Goal: Navigation & Orientation: Understand site structure

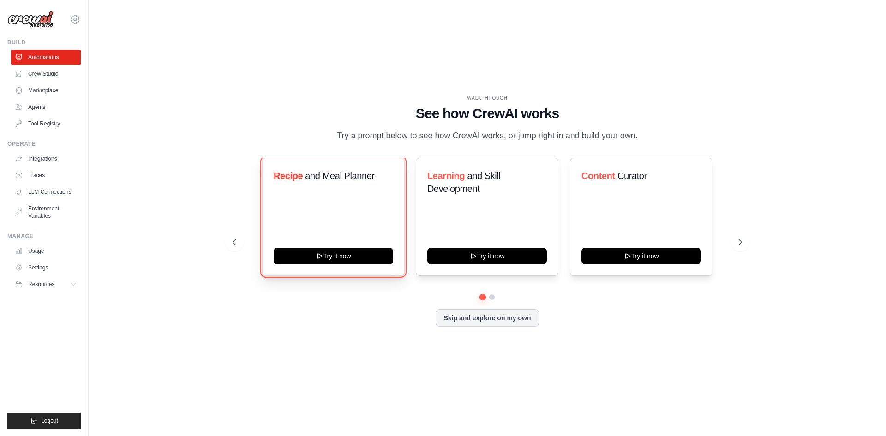
drag, startPoint x: 348, startPoint y: 255, endPoint x: 351, endPoint y: 245, distance: 10.5
click at [350, 248] on button "Try it now" at bounding box center [334, 256] width 120 height 17
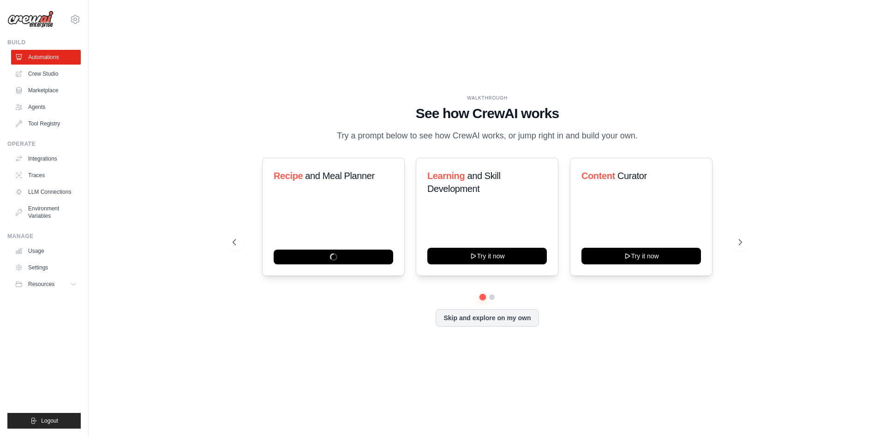
click at [42, 20] on img at bounding box center [30, 20] width 46 height 18
click at [72, 22] on icon at bounding box center [75, 19] width 11 height 11
click at [64, 65] on link "Settings" at bounding box center [75, 62] width 81 height 17
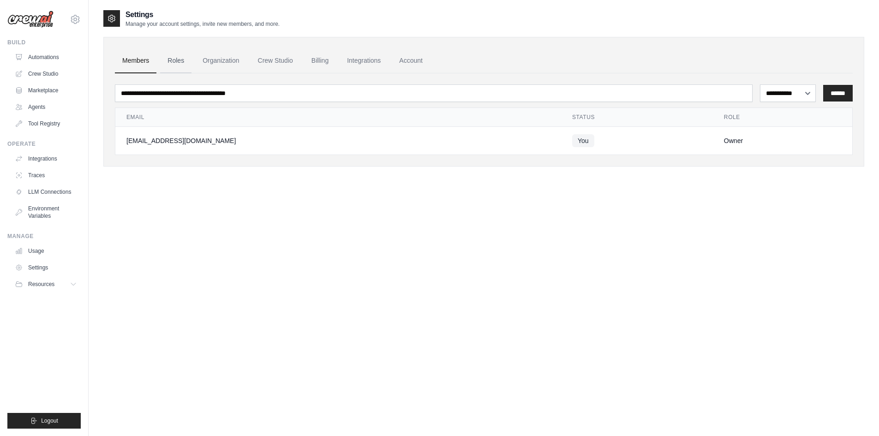
click at [180, 62] on link "Roles" at bounding box center [175, 60] width 31 height 25
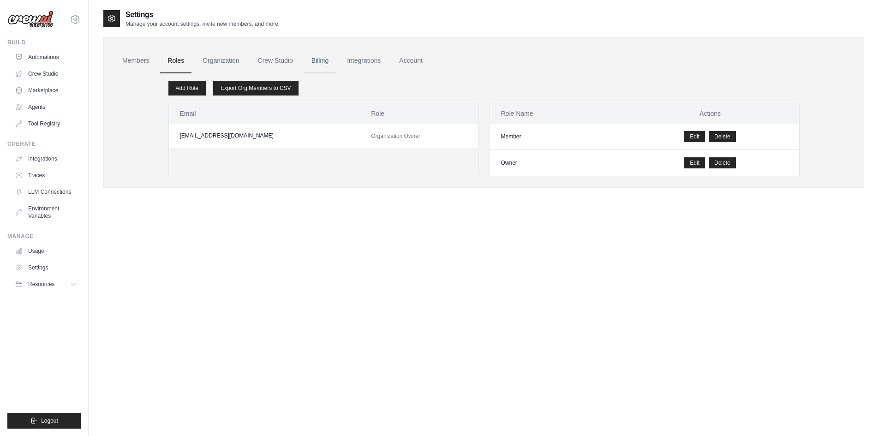
click at [310, 63] on link "Billing" at bounding box center [320, 60] width 32 height 25
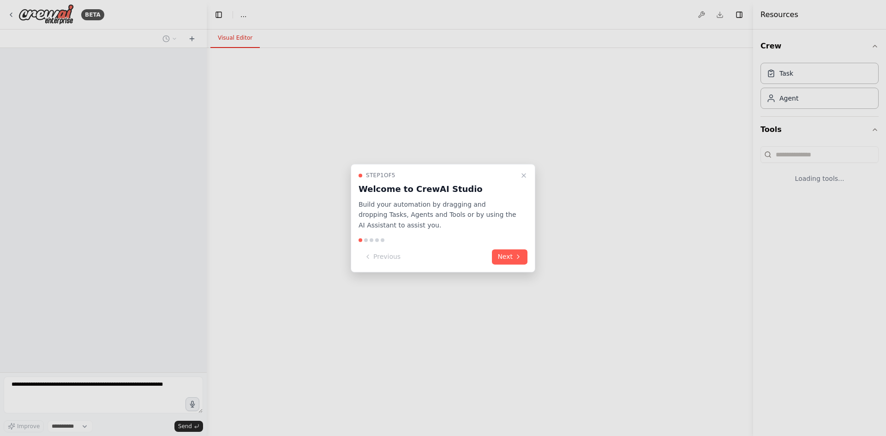
select select "****"
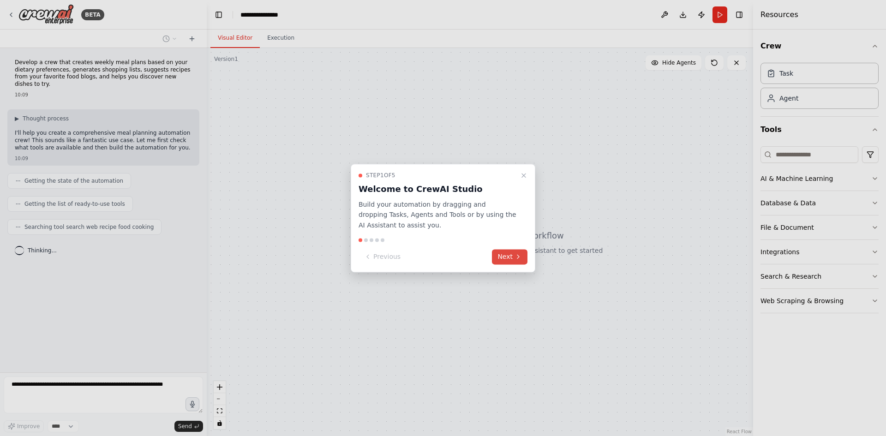
click at [509, 252] on button "Next" at bounding box center [510, 256] width 36 height 15
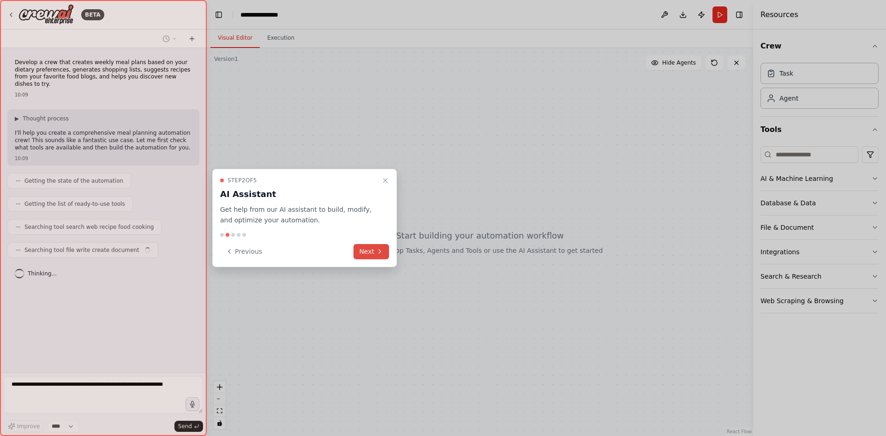
click at [375, 252] on button "Next" at bounding box center [372, 251] width 36 height 15
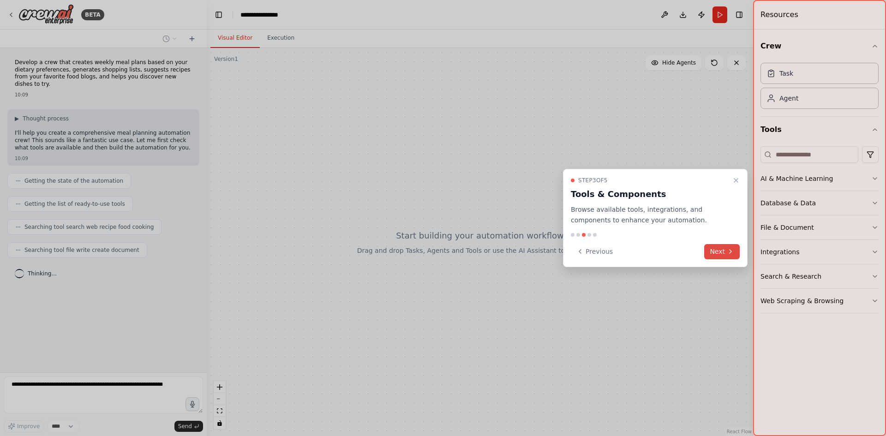
click at [720, 247] on button "Next" at bounding box center [722, 251] width 36 height 15
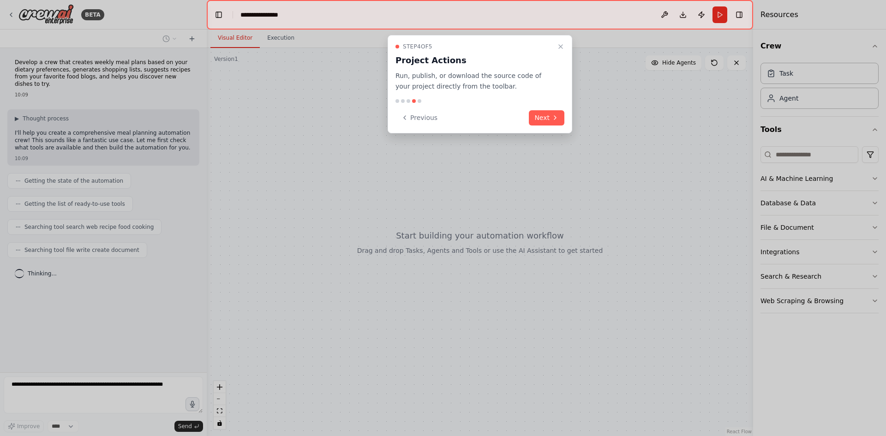
click at [562, 109] on div "Step 4 of 5 Project Actions Run, publish, or download the source code of your p…" at bounding box center [480, 84] width 185 height 98
click at [561, 113] on button "Next" at bounding box center [547, 117] width 36 height 15
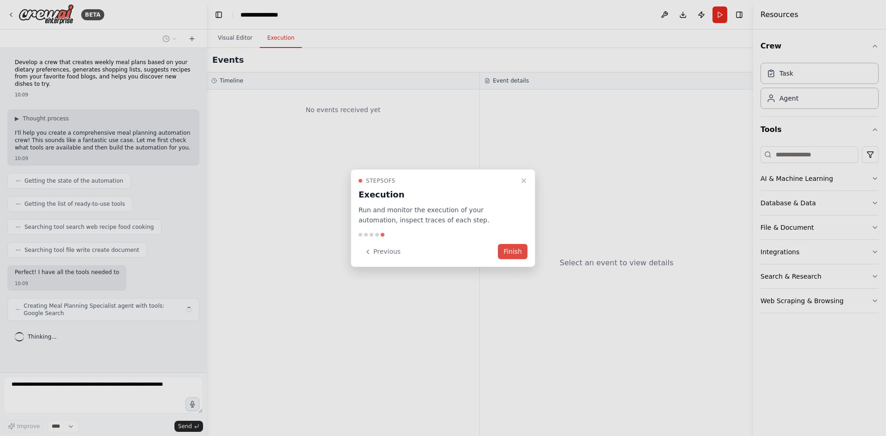
click at [506, 251] on button "Finish" at bounding box center [513, 251] width 30 height 15
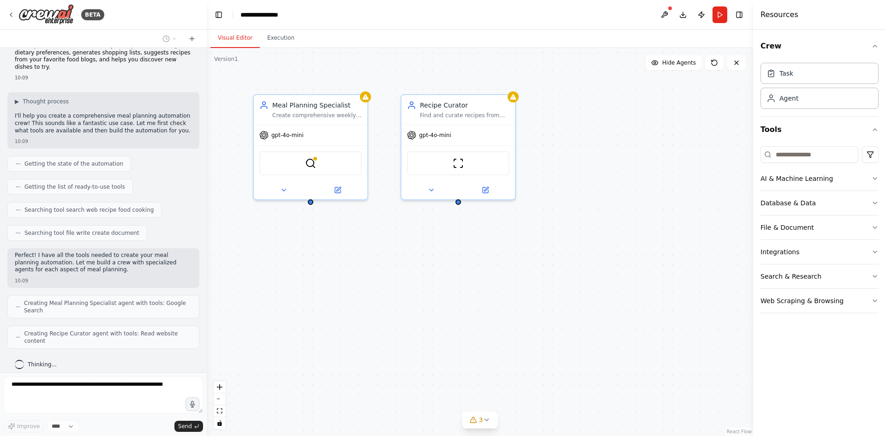
scroll to position [10, 0]
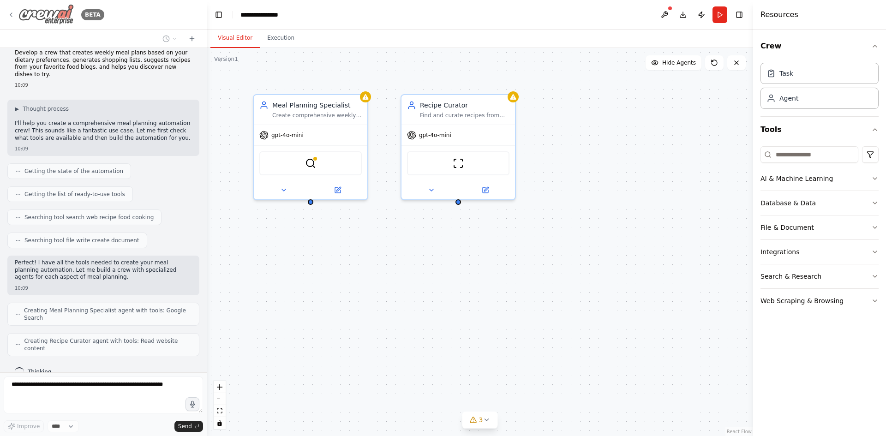
click at [12, 12] on icon at bounding box center [10, 14] width 7 height 7
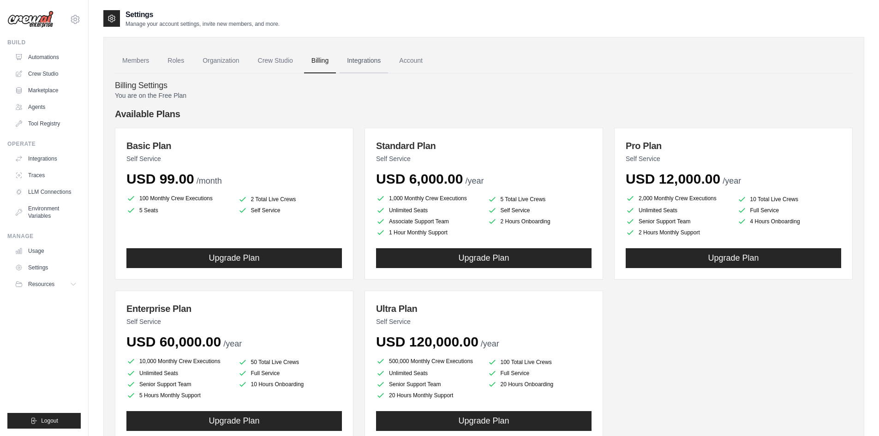
click at [357, 61] on link "Integrations" at bounding box center [364, 60] width 48 height 25
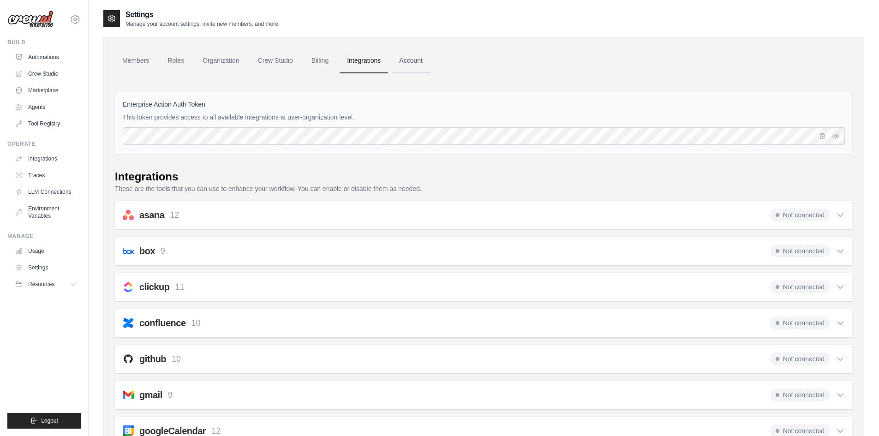
click at [414, 58] on link "Account" at bounding box center [411, 60] width 38 height 25
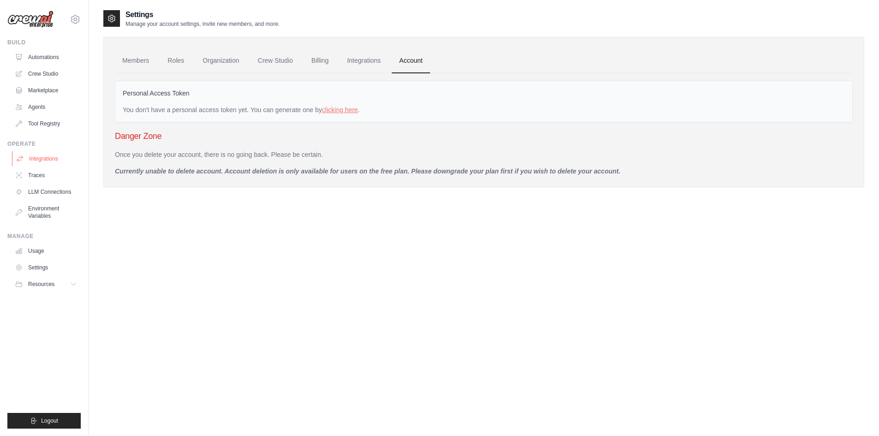
click at [45, 157] on link "Integrations" at bounding box center [47, 158] width 70 height 15
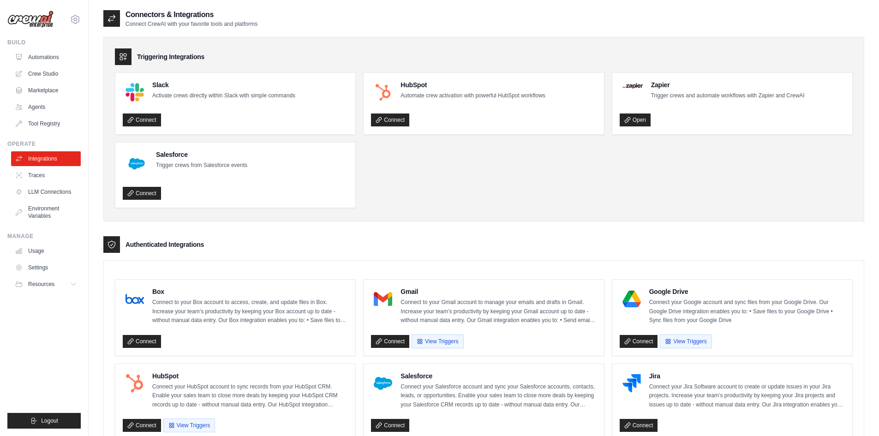
click at [588, 180] on ul "Slack Activate crews directly within Slack with simple commands Connect HubSpot…" at bounding box center [484, 140] width 738 height 136
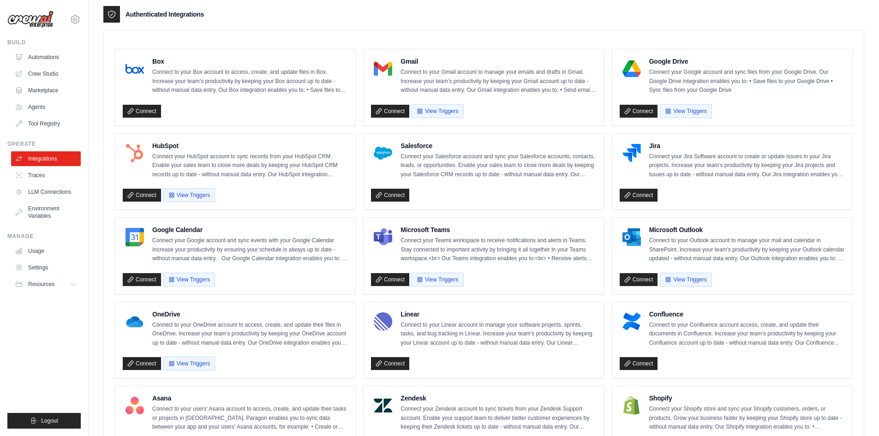
scroll to position [231, 0]
click at [42, 185] on link "LLM Connections" at bounding box center [47, 192] width 70 height 15
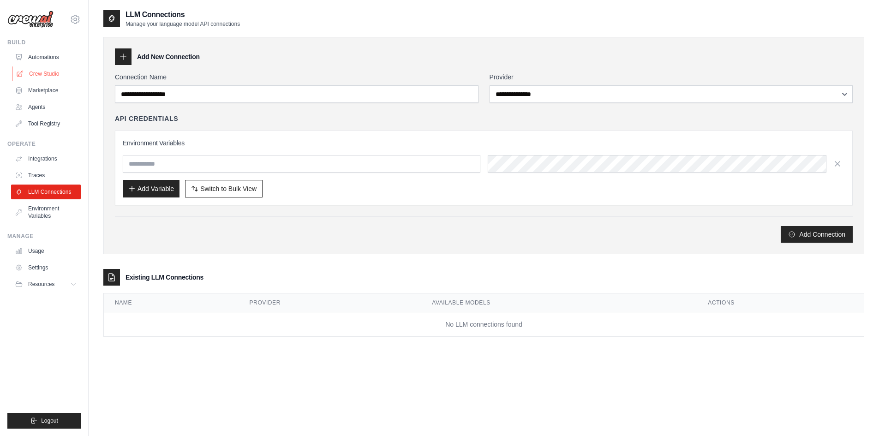
click at [44, 78] on link "Crew Studio" at bounding box center [47, 73] width 70 height 15
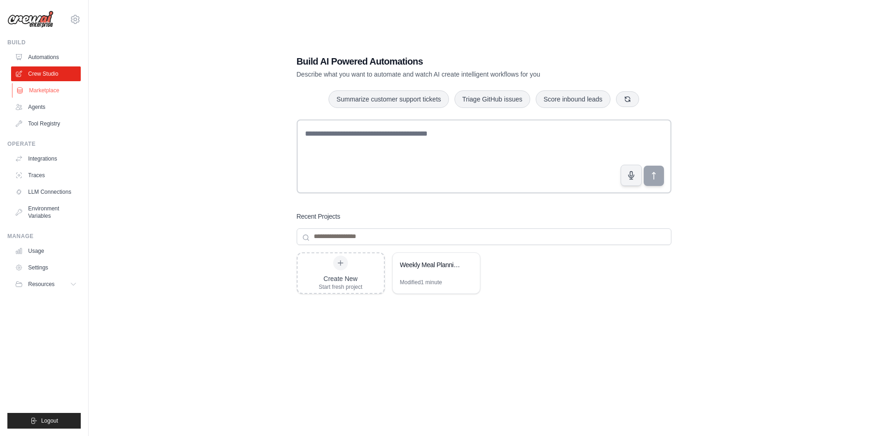
click at [56, 95] on link "Marketplace" at bounding box center [47, 90] width 70 height 15
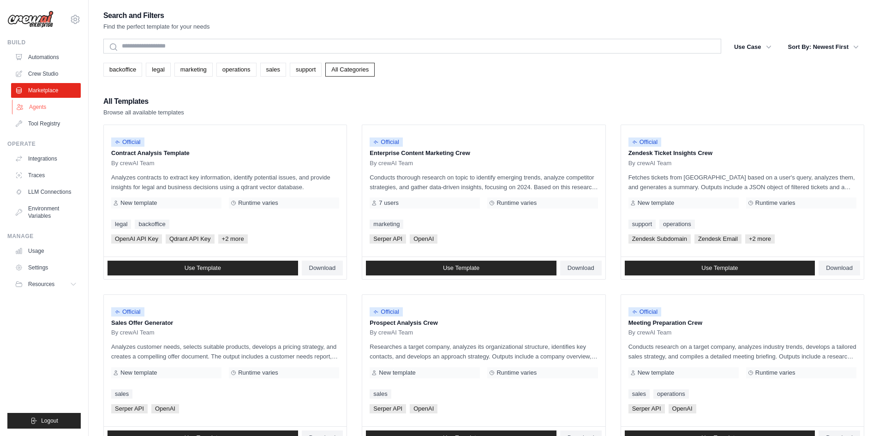
click at [47, 108] on link "Agents" at bounding box center [47, 107] width 70 height 15
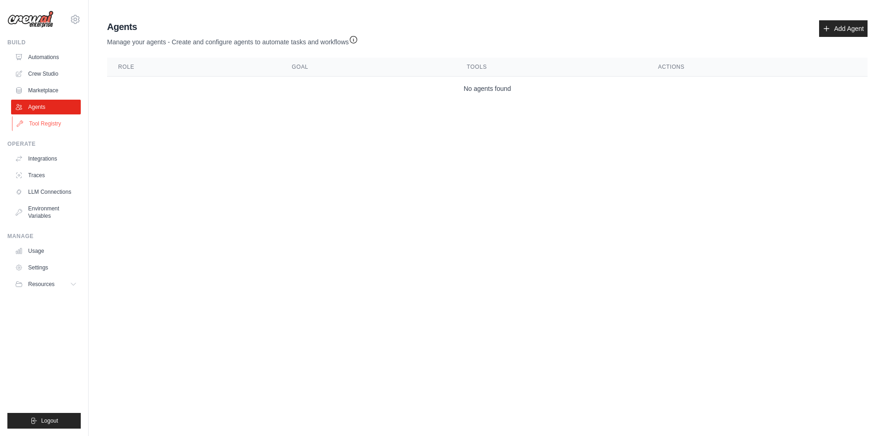
click at [43, 117] on link "Tool Registry" at bounding box center [47, 123] width 70 height 15
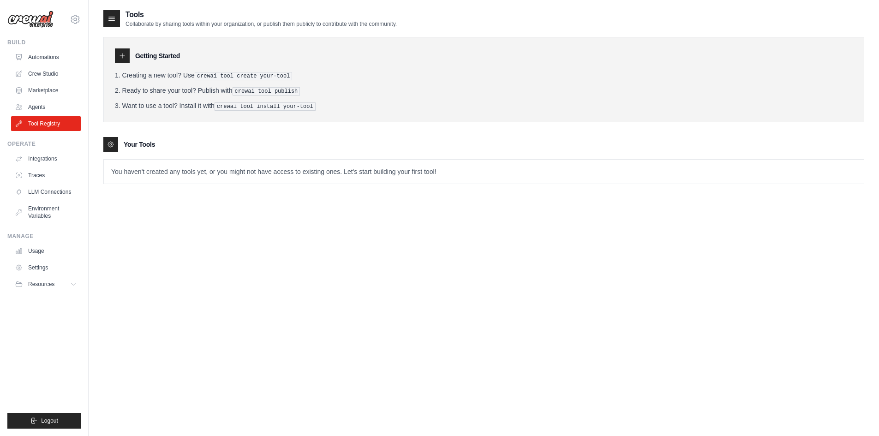
click at [307, 244] on div "Tools Collaborate by sharing tools within your organization, or publish them pu…" at bounding box center [483, 227] width 761 height 436
click at [51, 217] on link "Environment Variables" at bounding box center [47, 212] width 70 height 22
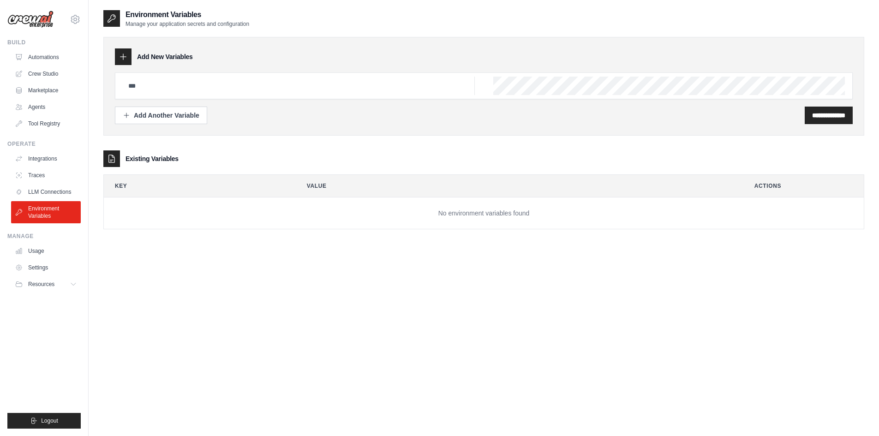
click at [339, 292] on div "**********" at bounding box center [483, 227] width 761 height 436
click at [631, 319] on div "**********" at bounding box center [483, 227] width 761 height 436
click at [39, 52] on link "Automations" at bounding box center [47, 57] width 70 height 15
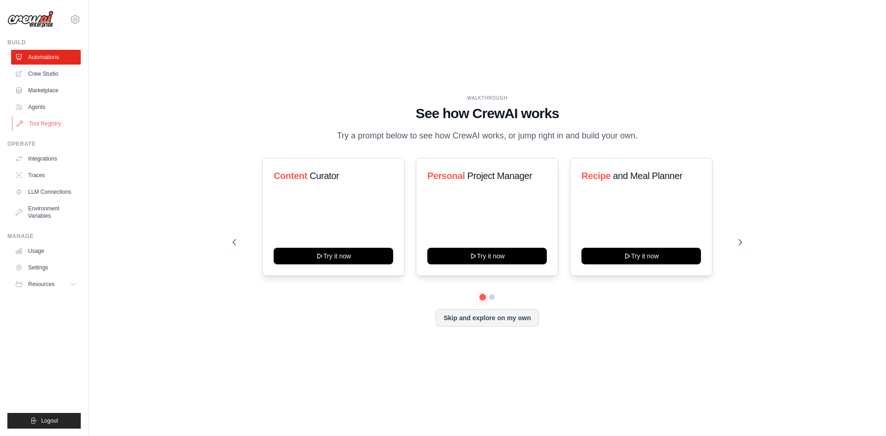
click at [44, 124] on link "Tool Registry" at bounding box center [47, 123] width 70 height 15
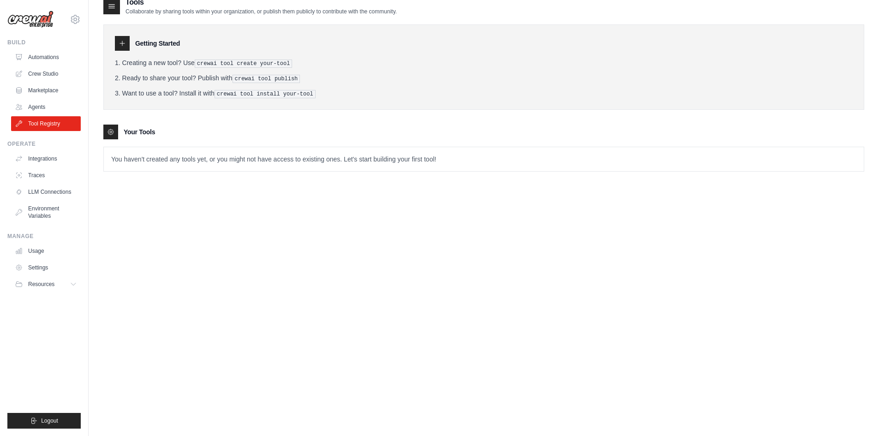
scroll to position [18, 0]
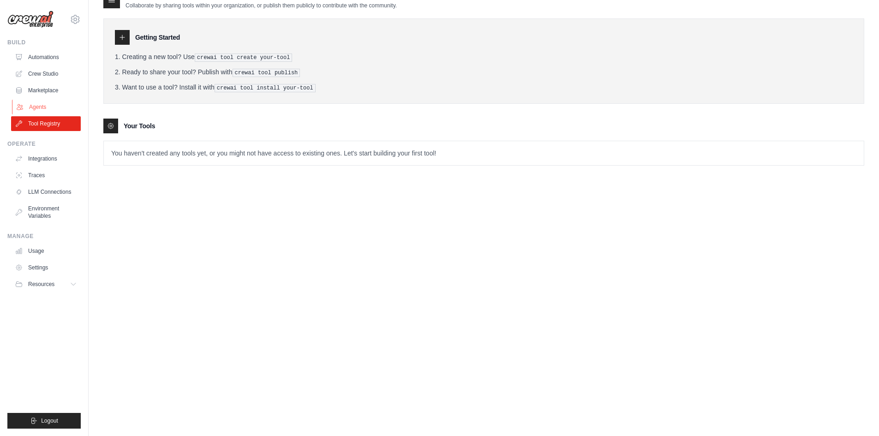
click at [48, 106] on link "Agents" at bounding box center [47, 107] width 70 height 15
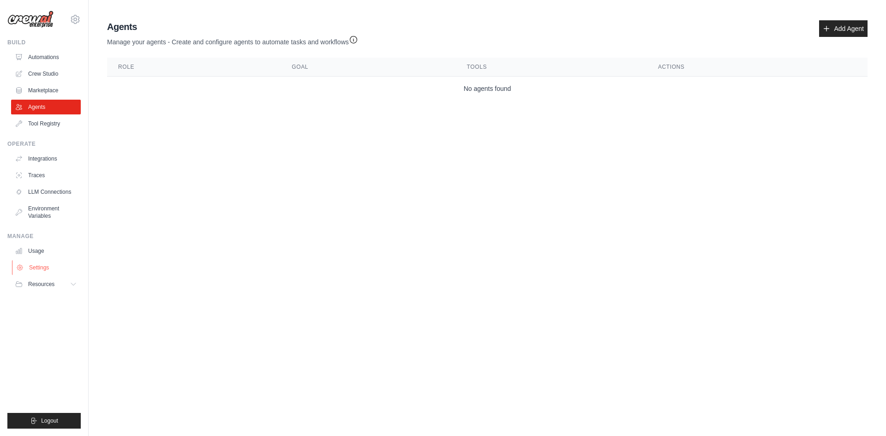
click at [47, 265] on link "Settings" at bounding box center [47, 267] width 70 height 15
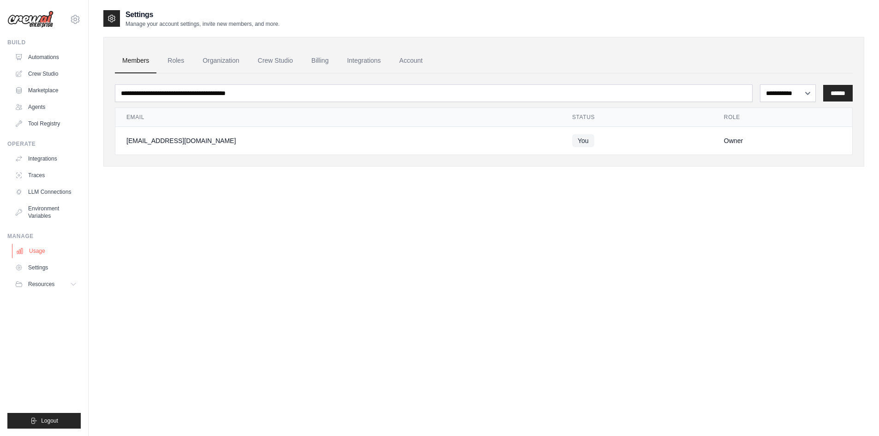
click at [40, 248] on link "Usage" at bounding box center [47, 251] width 70 height 15
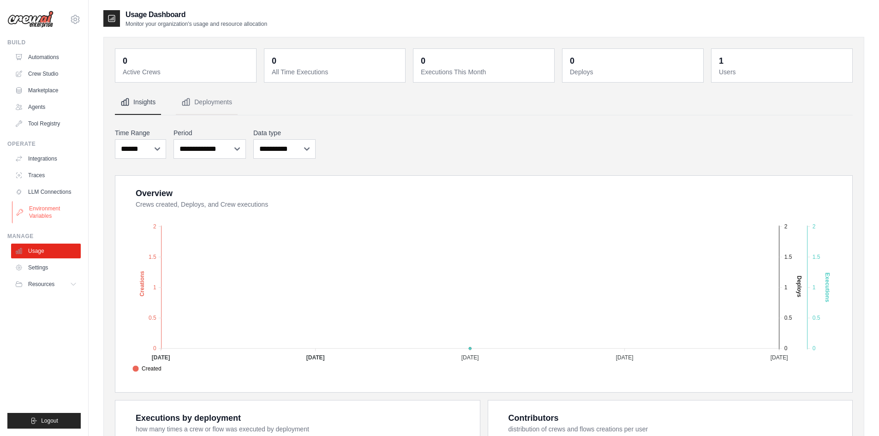
click at [49, 212] on link "Environment Variables" at bounding box center [47, 212] width 70 height 22
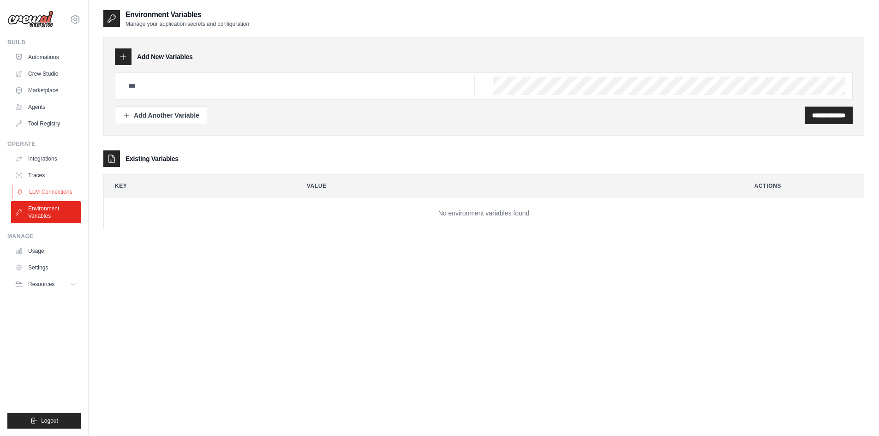
click at [57, 189] on link "LLM Connections" at bounding box center [47, 192] width 70 height 15
